Goal: Participate in discussion: Engage in conversation with other users on a specific topic

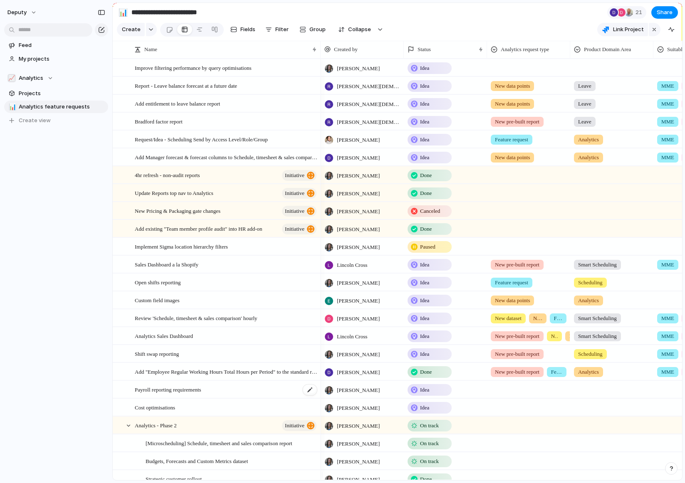
click at [180, 394] on span "Payroll reporting requirements" at bounding box center [168, 390] width 67 height 10
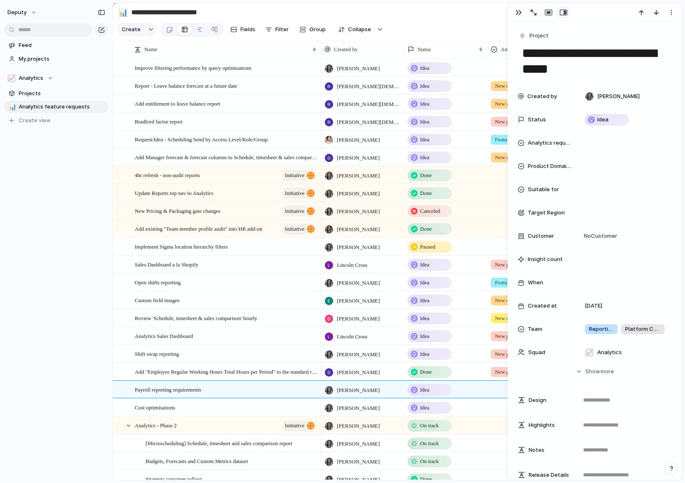
click at [26, 299] on div "deputy Feed My projects 📈 Analytics Projects 📊 Analytics feature requests To pi…" at bounding box center [56, 241] width 112 height 483
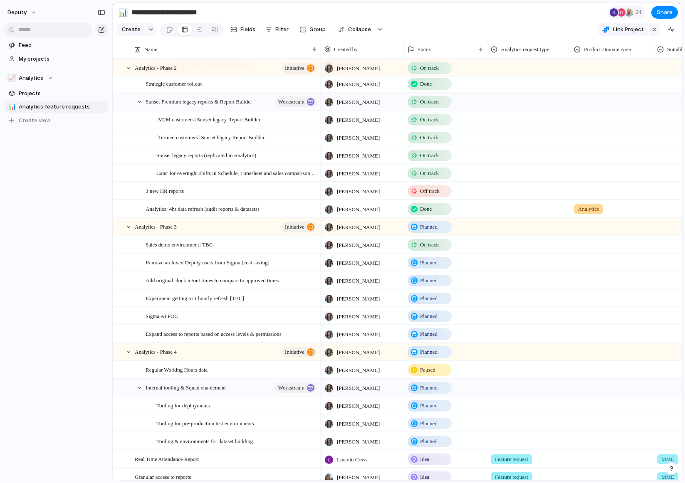
scroll to position [425, 0]
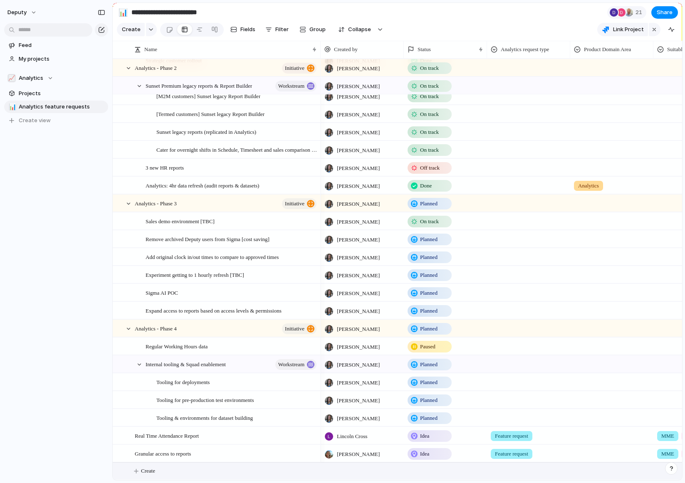
click at [149, 473] on span "Create" at bounding box center [148, 471] width 14 height 8
